Goal: Complete application form

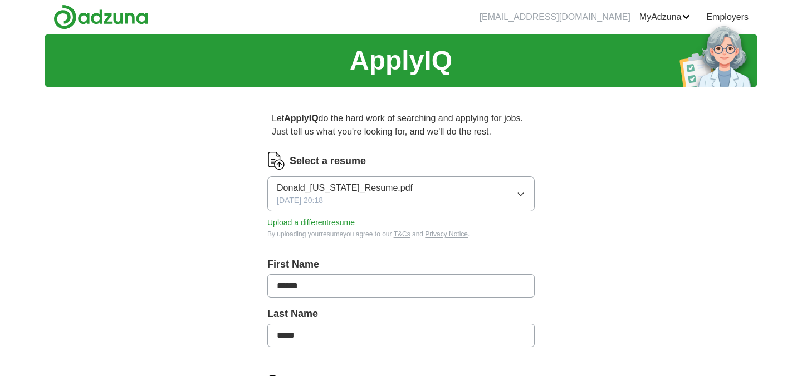
click at [448, 197] on button "Donald_[US_STATE]_Resume.pdf [DATE] 20:18" at bounding box center [400, 194] width 267 height 35
click at [345, 225] on button "Upload a different resume" at bounding box center [310, 223] width 87 height 12
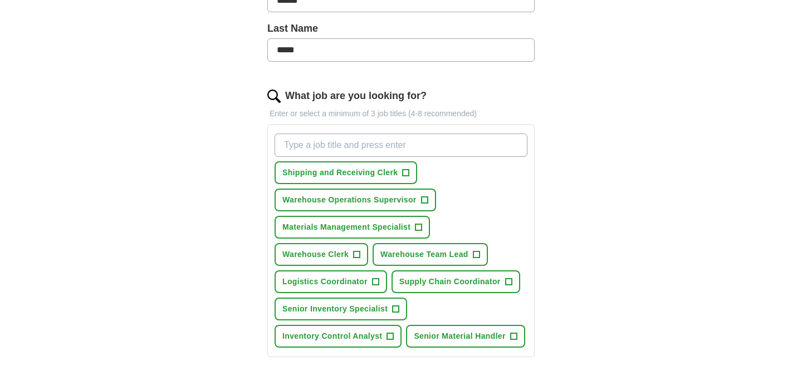
scroll to position [318, 0]
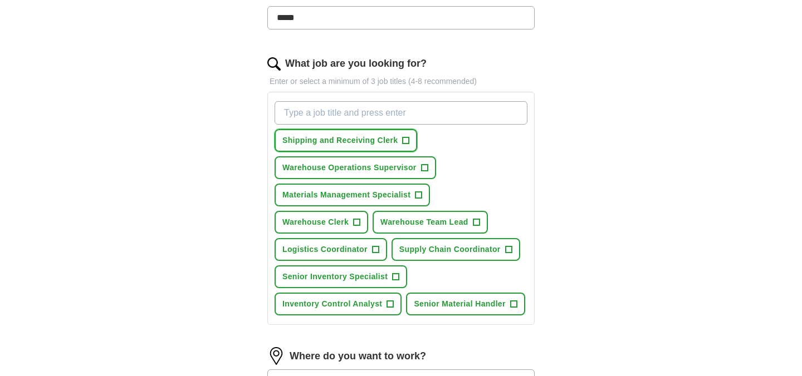
click at [405, 144] on span "+" at bounding box center [406, 140] width 7 height 9
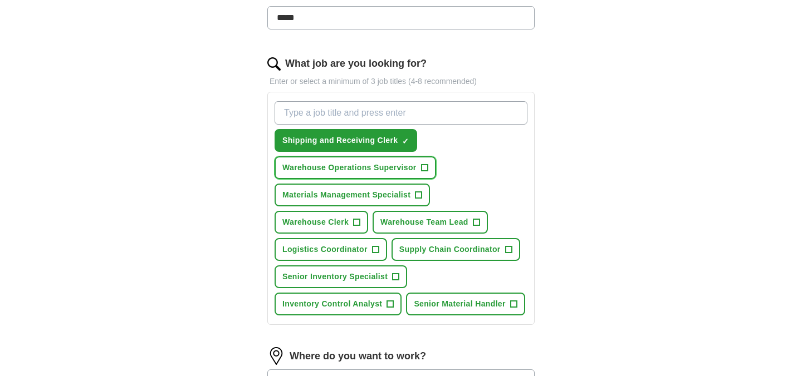
click at [418, 171] on button "Warehouse Operations Supervisor +" at bounding box center [356, 167] width 162 height 23
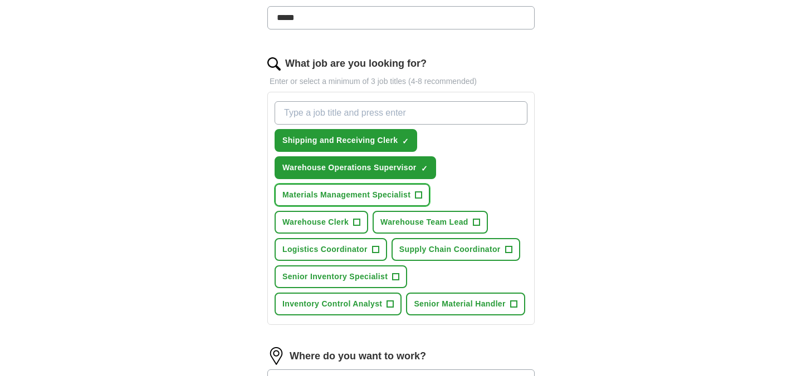
click at [420, 192] on span "+" at bounding box center [418, 195] width 7 height 9
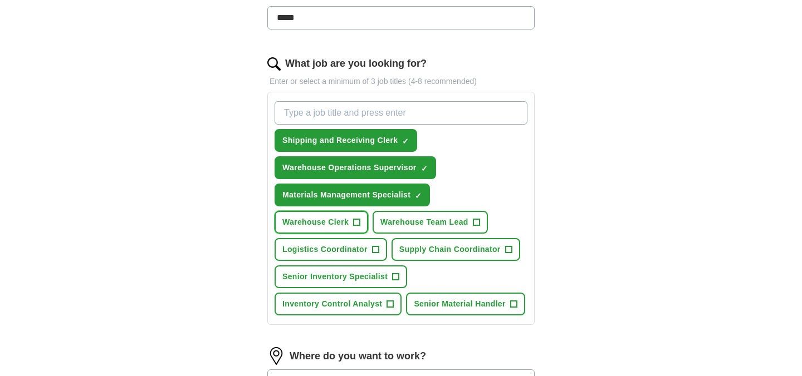
click at [365, 218] on button "Warehouse Clerk +" at bounding box center [322, 222] width 94 height 23
click at [475, 223] on span "+" at bounding box center [476, 222] width 7 height 9
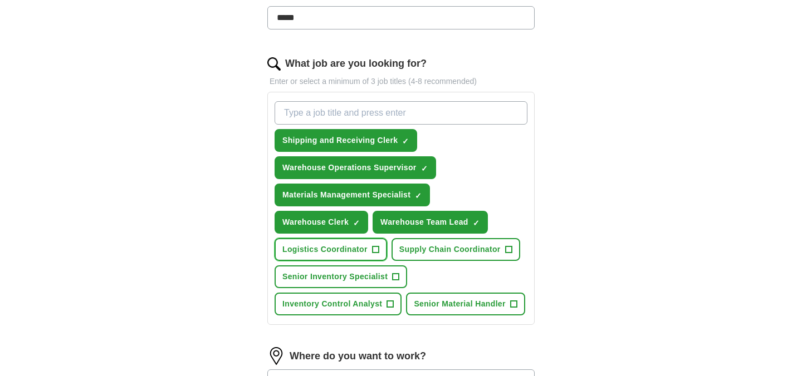
click at [374, 248] on span "+" at bounding box center [375, 250] width 7 height 9
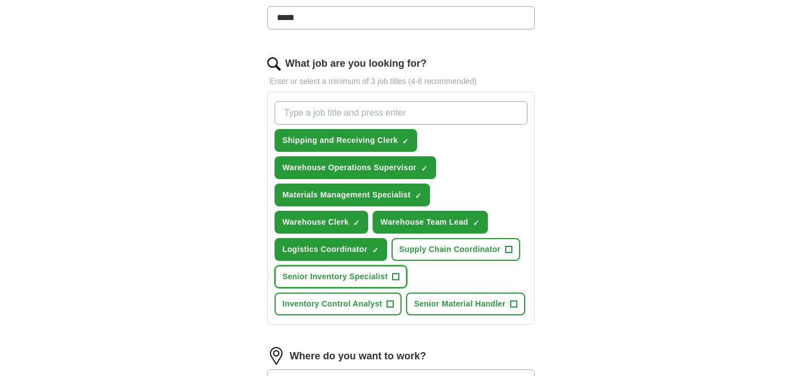
click at [389, 278] on button "Senior Inventory Specialist +" at bounding box center [341, 277] width 133 height 23
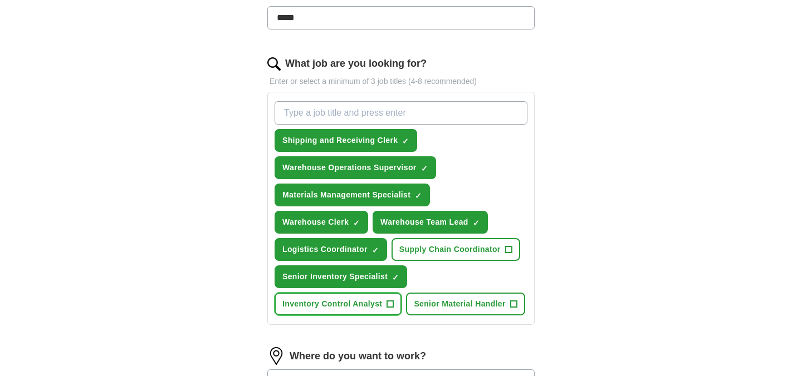
click at [390, 305] on span "+" at bounding box center [390, 304] width 7 height 9
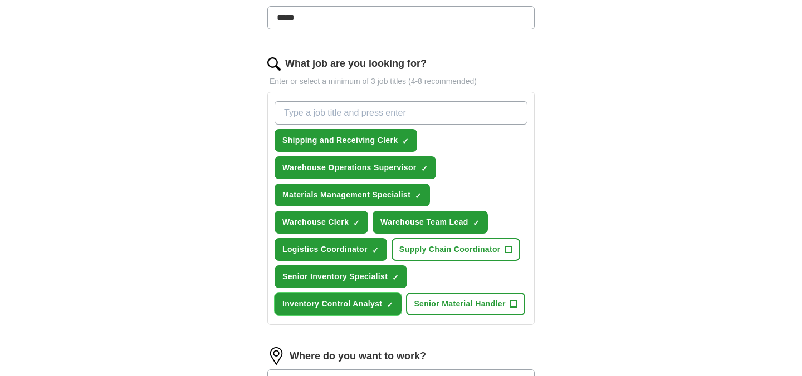
click at [0, 0] on span "×" at bounding box center [0, 0] width 0 height 0
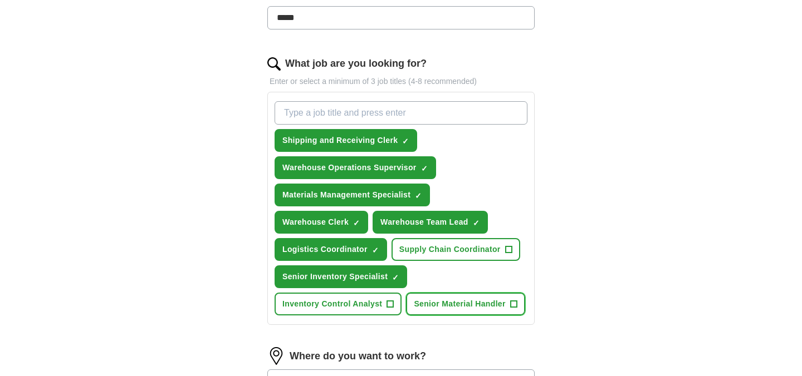
click at [504, 299] on span "Senior Material Handler" at bounding box center [459, 305] width 91 height 12
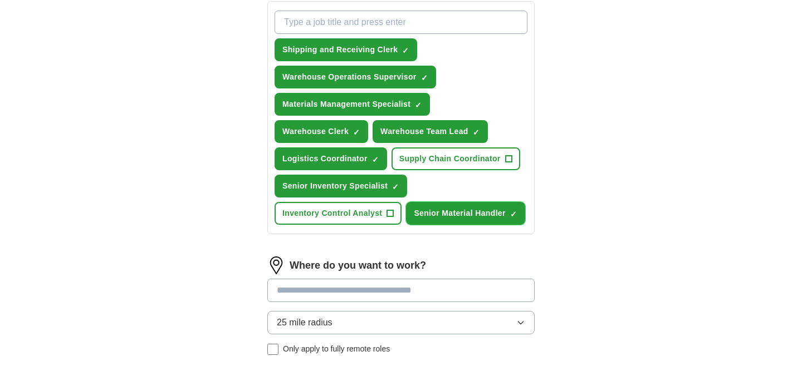
scroll to position [418, 0]
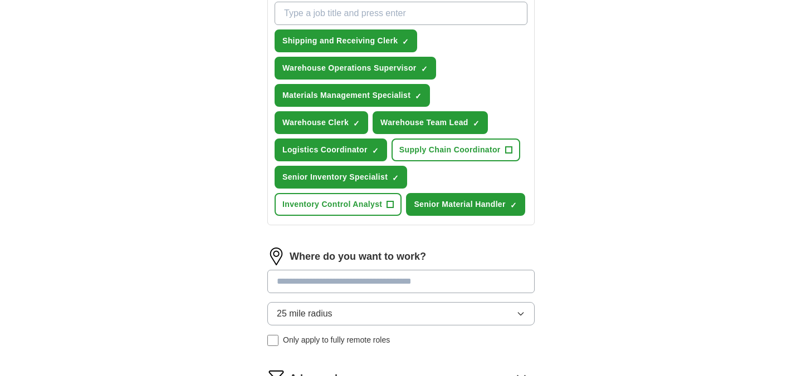
click at [456, 280] on input at bounding box center [400, 281] width 267 height 23
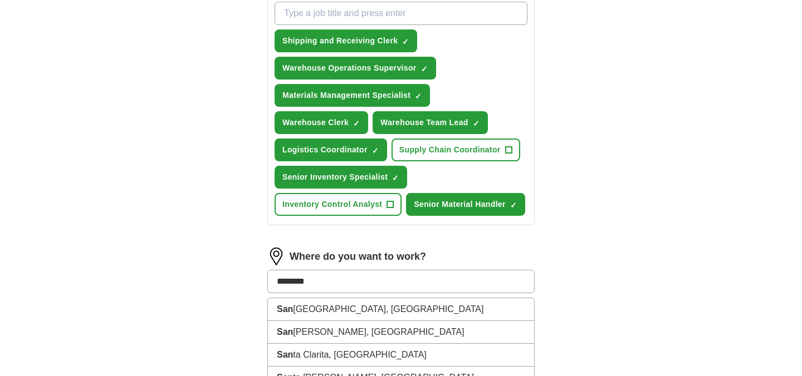
type input "*********"
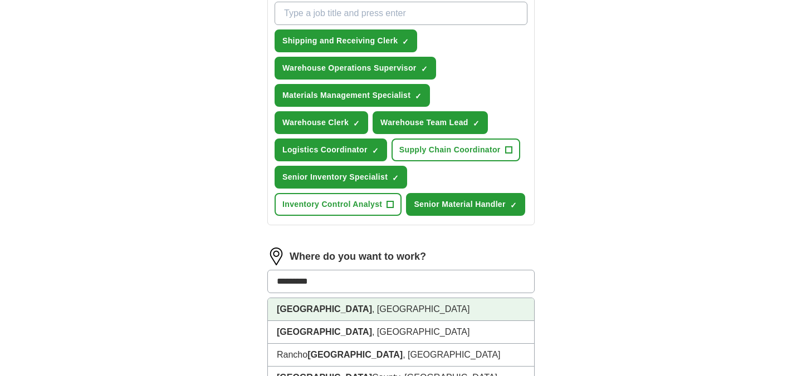
click at [439, 312] on li "[GEOGRAPHIC_DATA] , [GEOGRAPHIC_DATA]" at bounding box center [401, 310] width 266 height 23
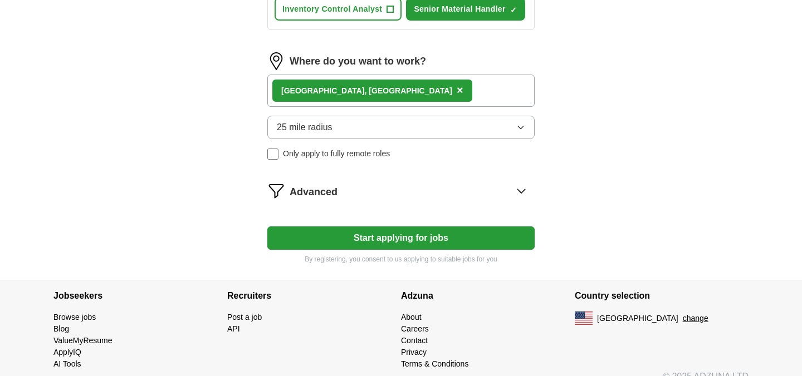
scroll to position [614, 0]
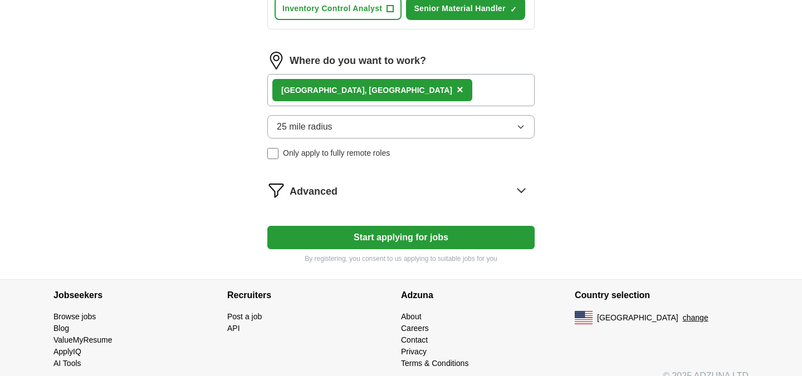
click at [415, 245] on button "Start applying for jobs" at bounding box center [400, 237] width 267 height 23
select select "**"
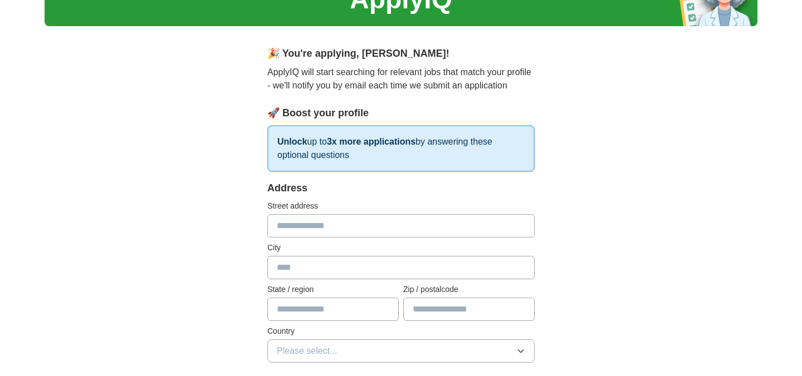
scroll to position [81, 0]
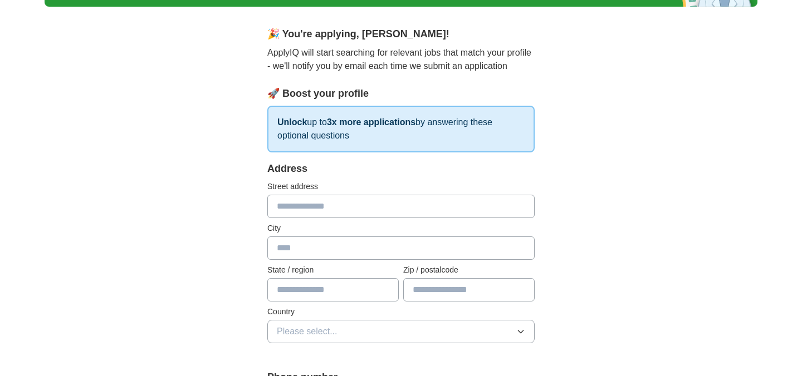
click at [379, 198] on input "text" at bounding box center [400, 206] width 267 height 23
type input "**********"
type input "*********"
type input "**"
type input "*****"
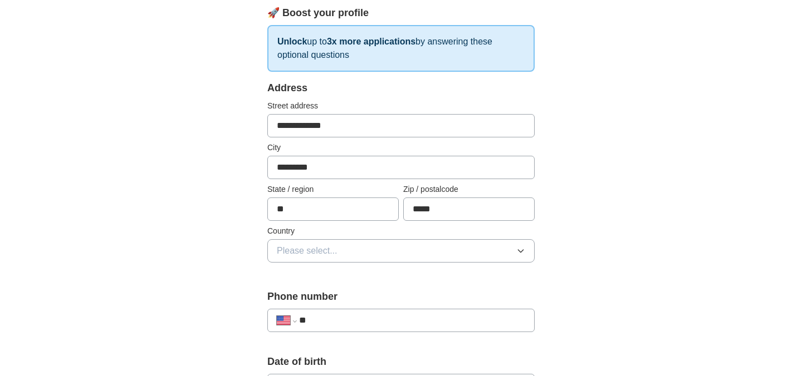
scroll to position [202, 0]
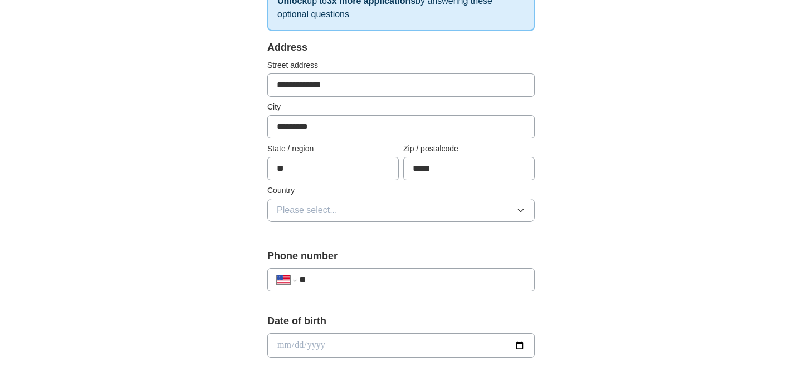
click at [355, 216] on button "Please select..." at bounding box center [400, 210] width 267 height 23
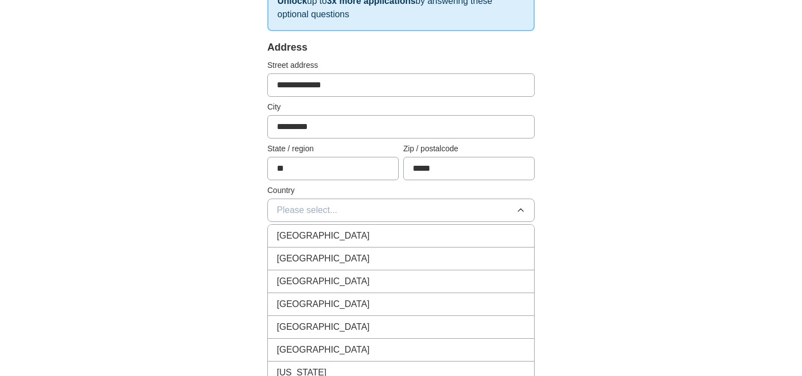
click at [344, 277] on div "[GEOGRAPHIC_DATA]" at bounding box center [401, 281] width 248 height 13
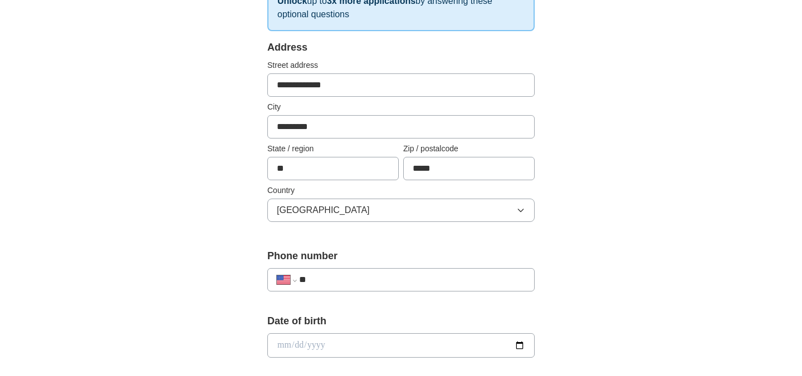
click at [344, 277] on input "**" at bounding box center [412, 279] width 226 height 13
click at [356, 218] on button "[GEOGRAPHIC_DATA]" at bounding box center [400, 210] width 267 height 23
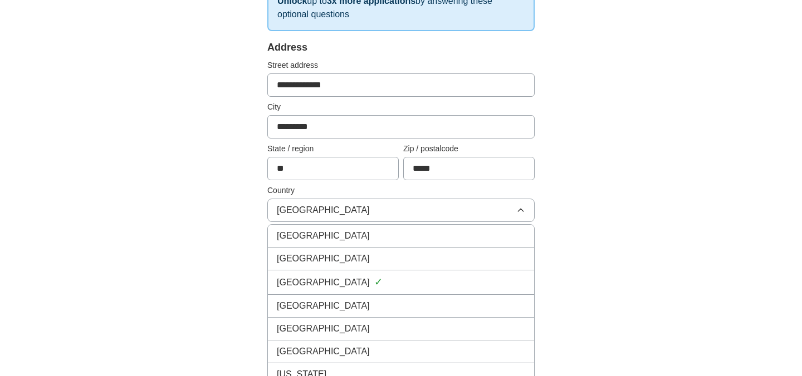
click at [351, 257] on div "[GEOGRAPHIC_DATA]" at bounding box center [401, 258] width 248 height 13
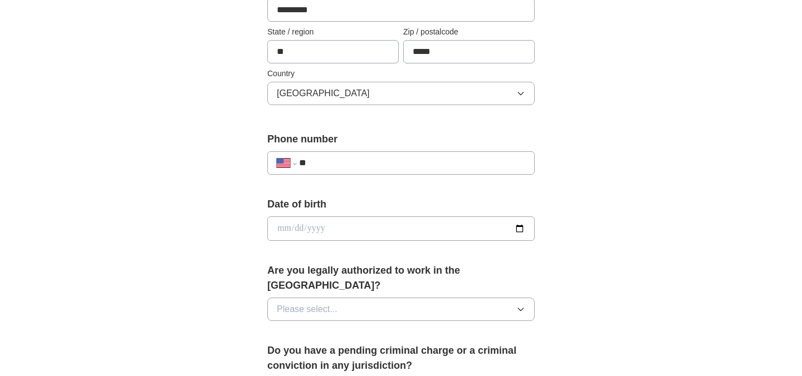
scroll to position [388, 0]
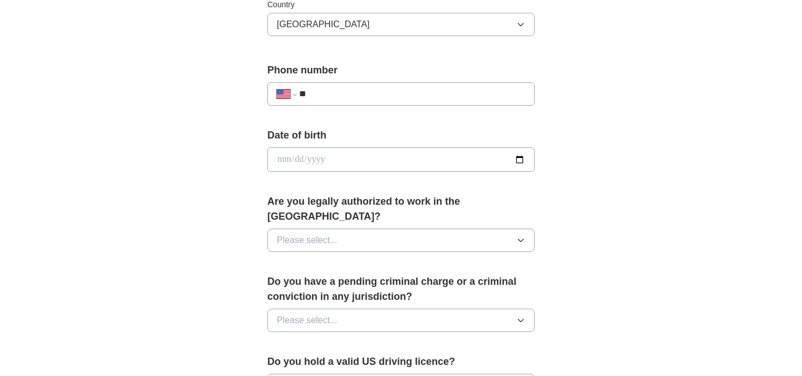
click at [322, 150] on input "date" at bounding box center [400, 160] width 267 height 25
type input "**********"
click at [351, 229] on button "Please select..." at bounding box center [400, 240] width 267 height 23
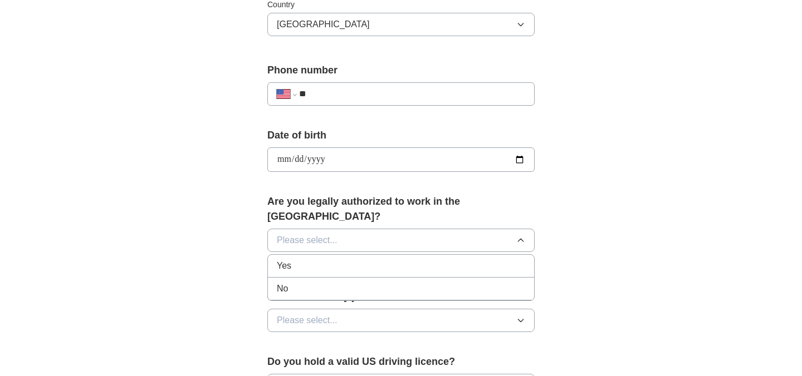
click at [342, 260] on div "Yes" at bounding box center [401, 266] width 248 height 13
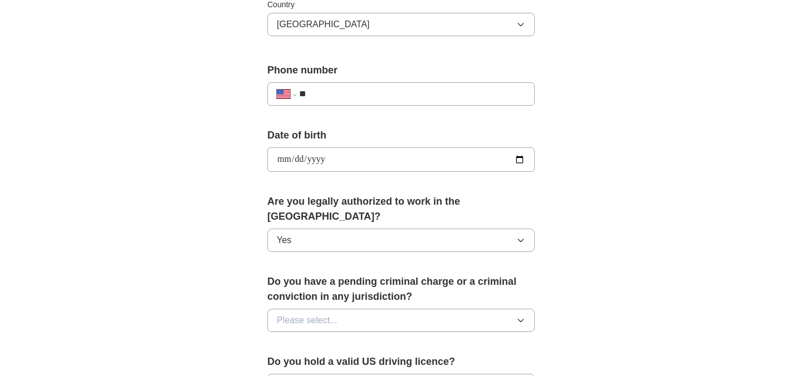
click at [342, 309] on button "Please select..." at bounding box center [400, 320] width 267 height 23
click at [341, 363] on div "No" at bounding box center [401, 369] width 248 height 13
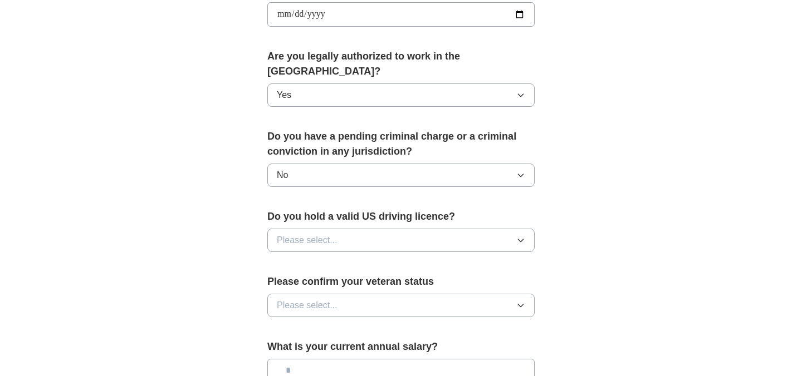
scroll to position [554, 0]
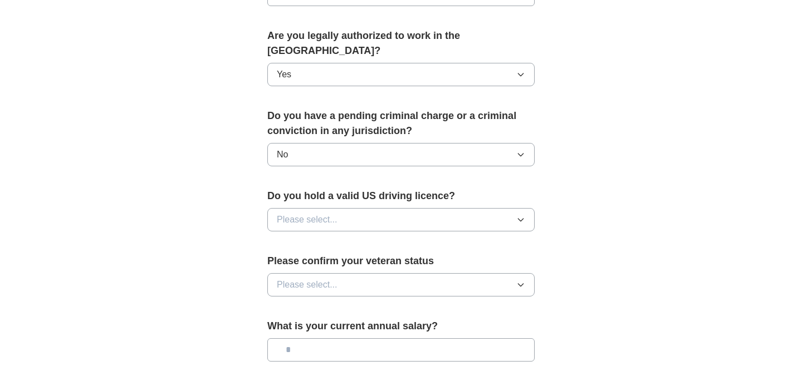
click at [331, 213] on span "Please select..." at bounding box center [307, 219] width 61 height 13
click at [327, 239] on div "Yes" at bounding box center [401, 245] width 248 height 13
click at [329, 278] on span "Please select..." at bounding box center [307, 284] width 61 height 13
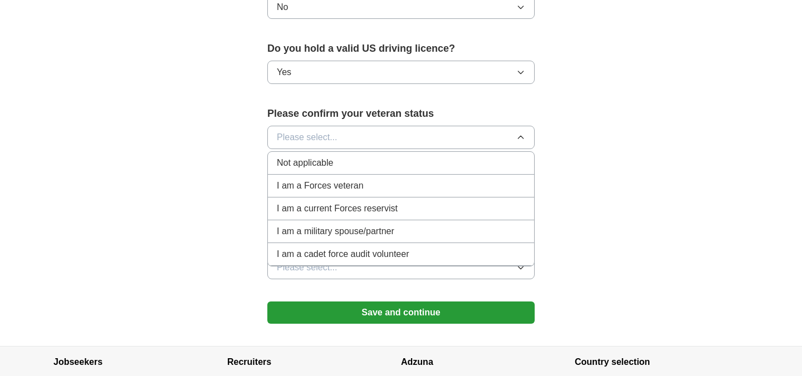
scroll to position [707, 0]
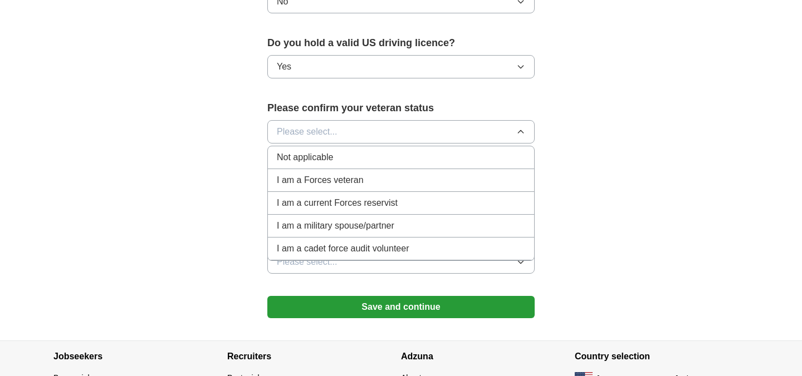
click at [324, 151] on span "Not applicable" at bounding box center [305, 157] width 56 height 13
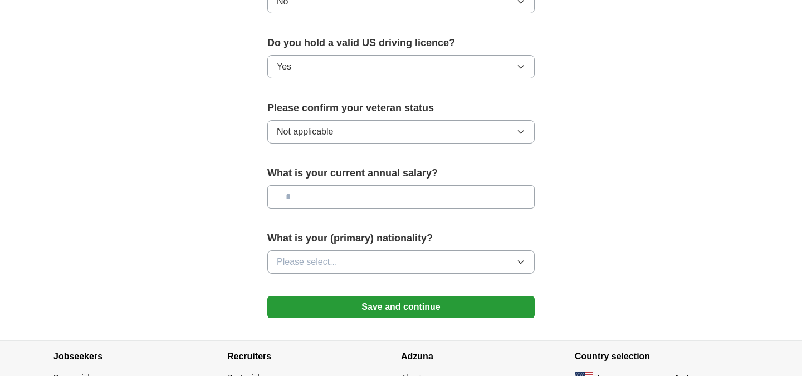
click at [326, 185] on input "text" at bounding box center [400, 196] width 267 height 23
click at [334, 256] on span "Please select..." at bounding box center [307, 262] width 61 height 13
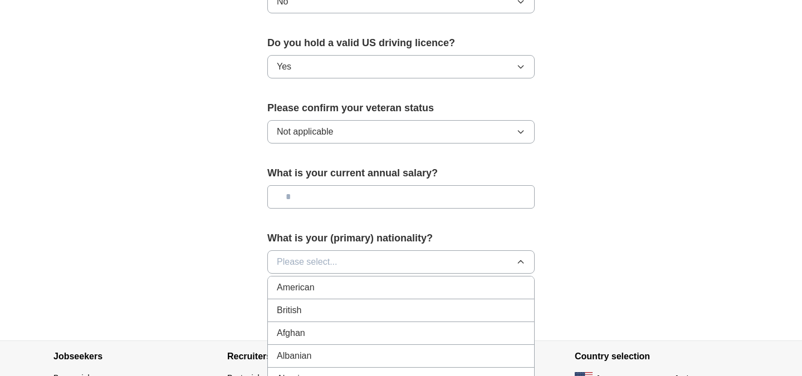
click at [332, 281] on div "American" at bounding box center [401, 287] width 248 height 13
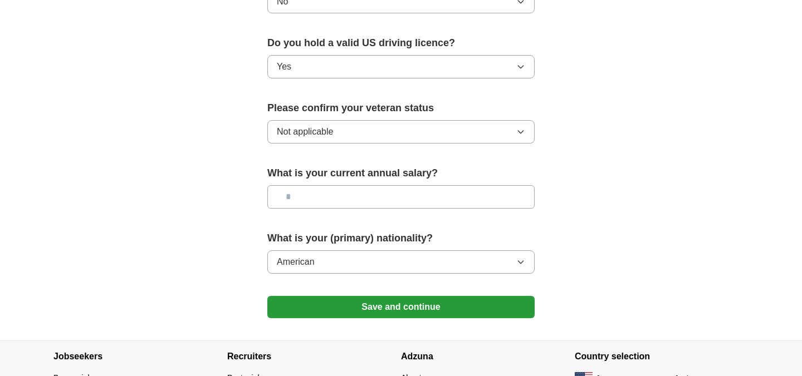
click at [335, 251] on button "American" at bounding box center [400, 262] width 267 height 23
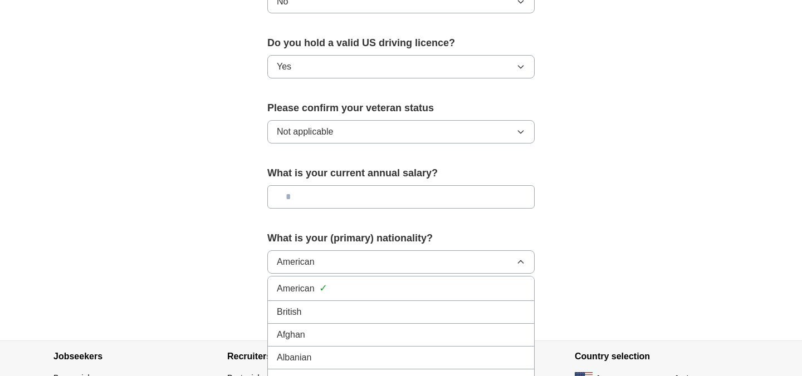
click at [330, 185] on input "text" at bounding box center [400, 196] width 267 height 23
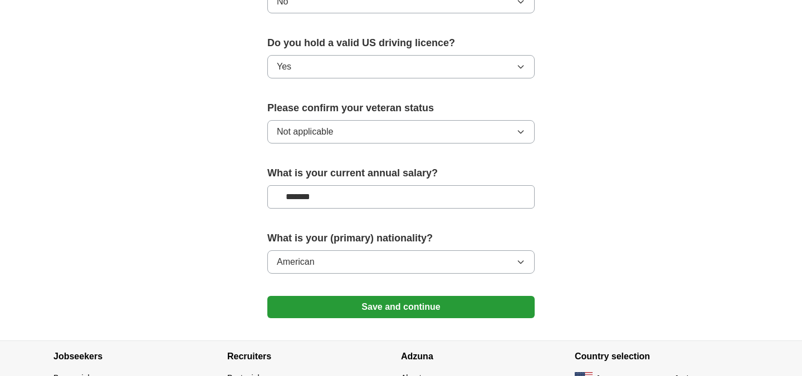
type input "*******"
click at [353, 296] on button "Save and continue" at bounding box center [400, 307] width 267 height 22
